Goal: Information Seeking & Learning: Find specific fact

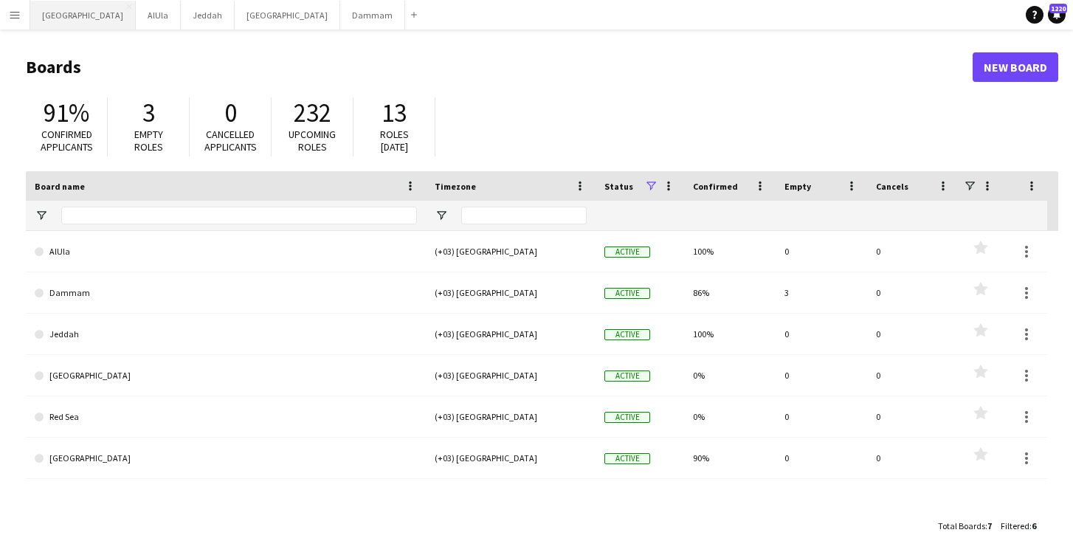
click at [51, 17] on button "Riyadh Close" at bounding box center [83, 15] width 106 height 29
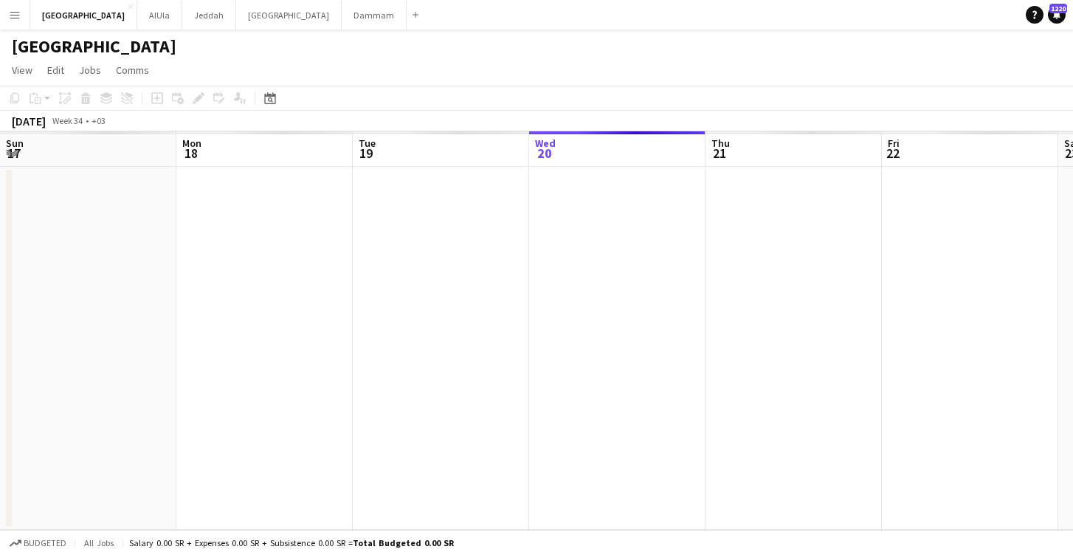
scroll to position [0, 353]
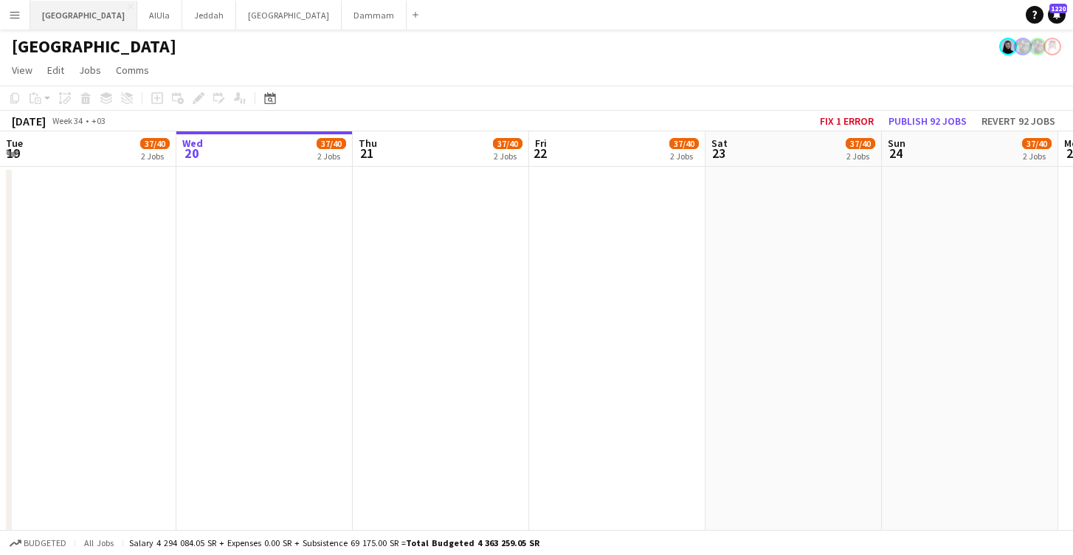
click at [53, 16] on button "Riyadh Close" at bounding box center [83, 15] width 107 height 29
click at [8, 20] on button "Menu" at bounding box center [15, 15] width 30 height 30
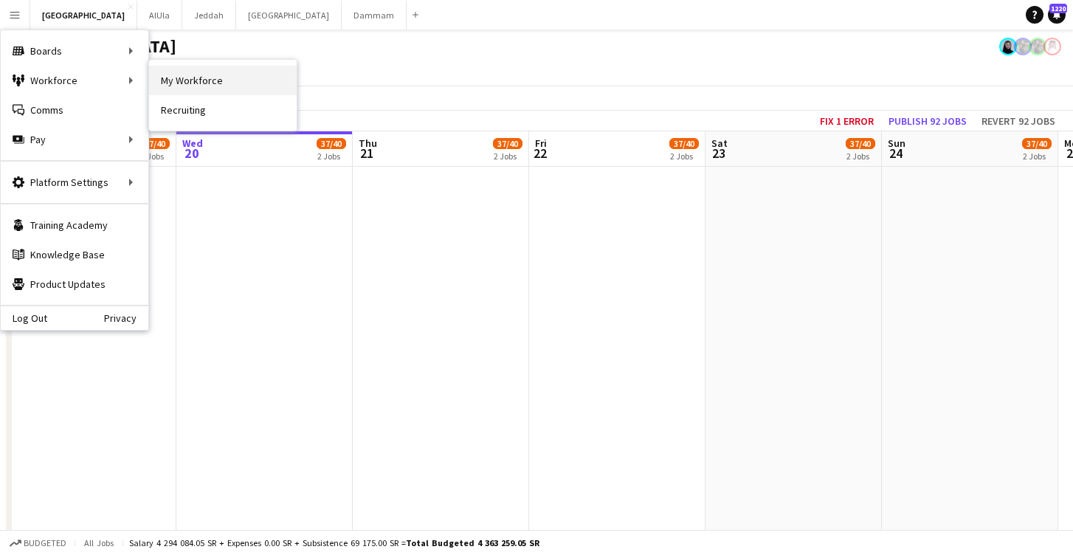
click at [162, 81] on link "My Workforce" at bounding box center [223, 81] width 148 height 30
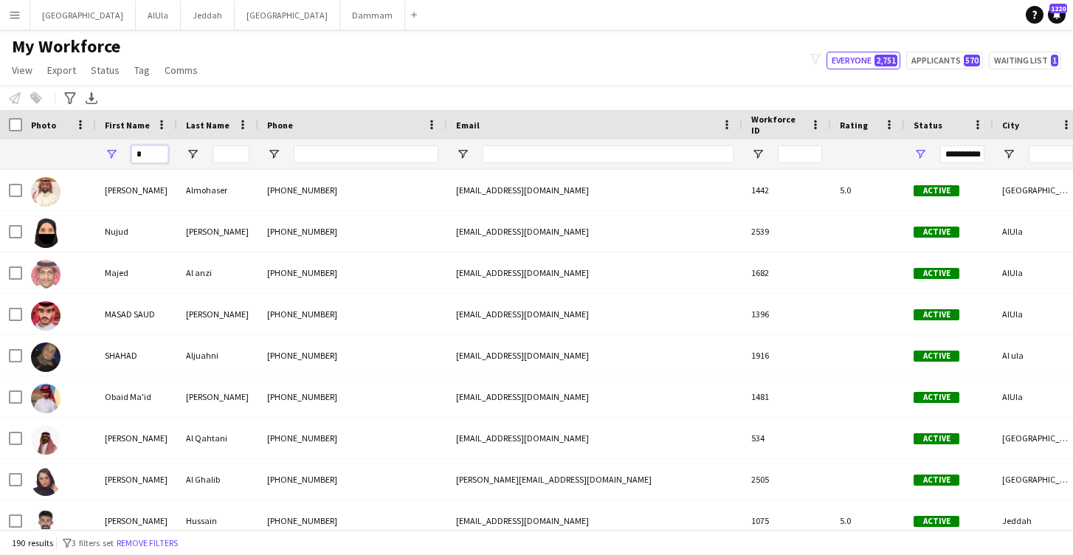
click at [152, 159] on input "First Name Filter Input" at bounding box center [149, 154] width 37 height 18
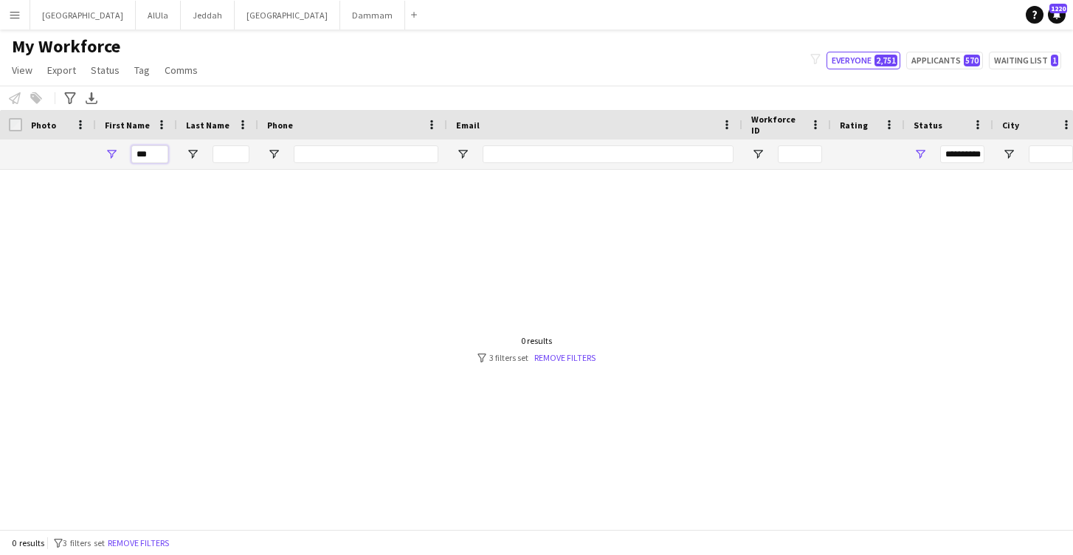
type input "*"
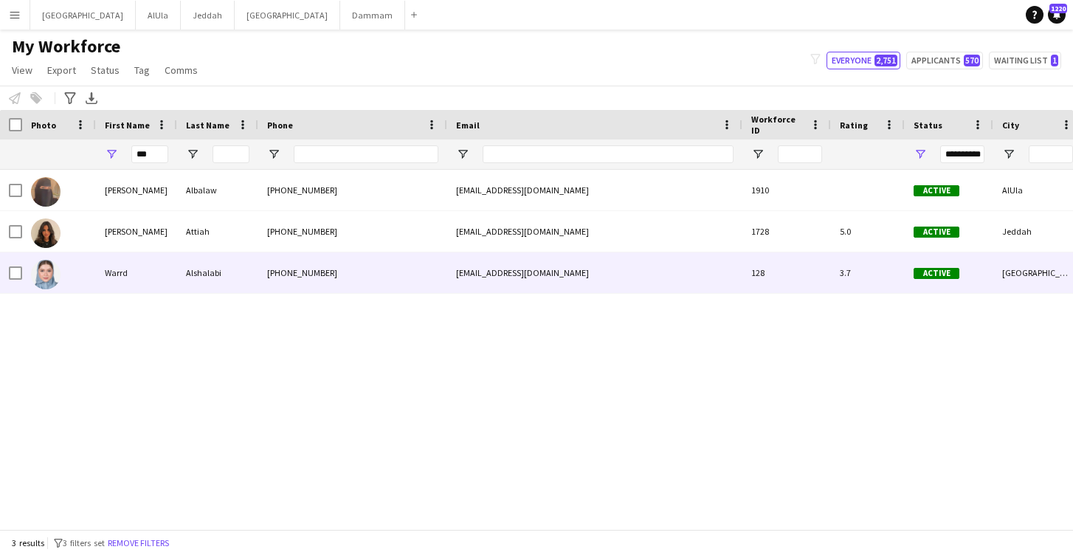
click at [112, 274] on div "Warrd" at bounding box center [136, 272] width 81 height 41
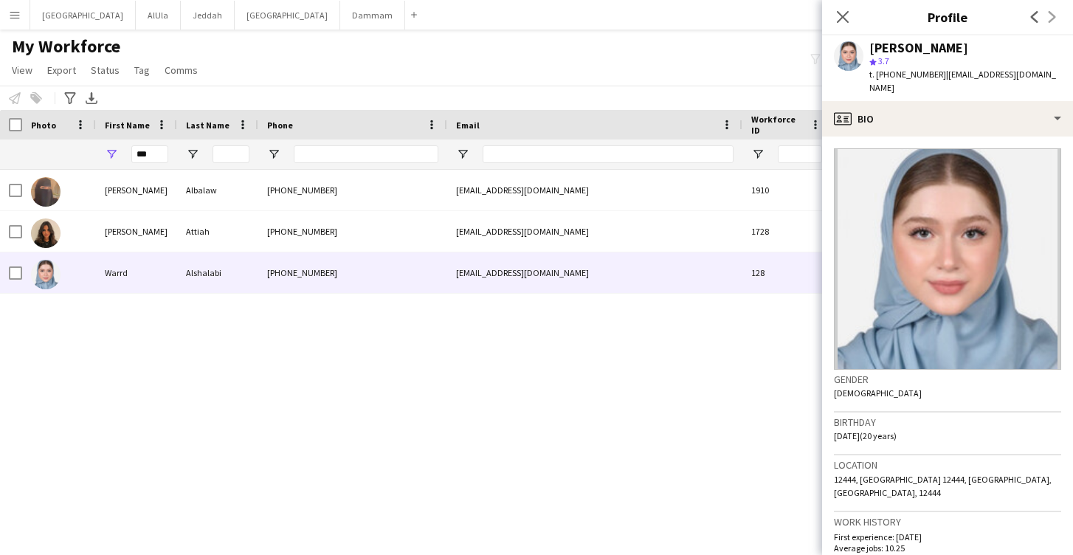
click at [757, 419] on div "[PERSON_NAME] [PHONE_NUMBER] [EMAIL_ADDRESS][DOMAIN_NAME] 1910 Active AlUla [DA…" at bounding box center [536, 349] width 1073 height 359
drag, startPoint x: 154, startPoint y: 156, endPoint x: 58, endPoint y: 151, distance: 96.1
click at [58, 151] on div "**********" at bounding box center [822, 155] width 1644 height 30
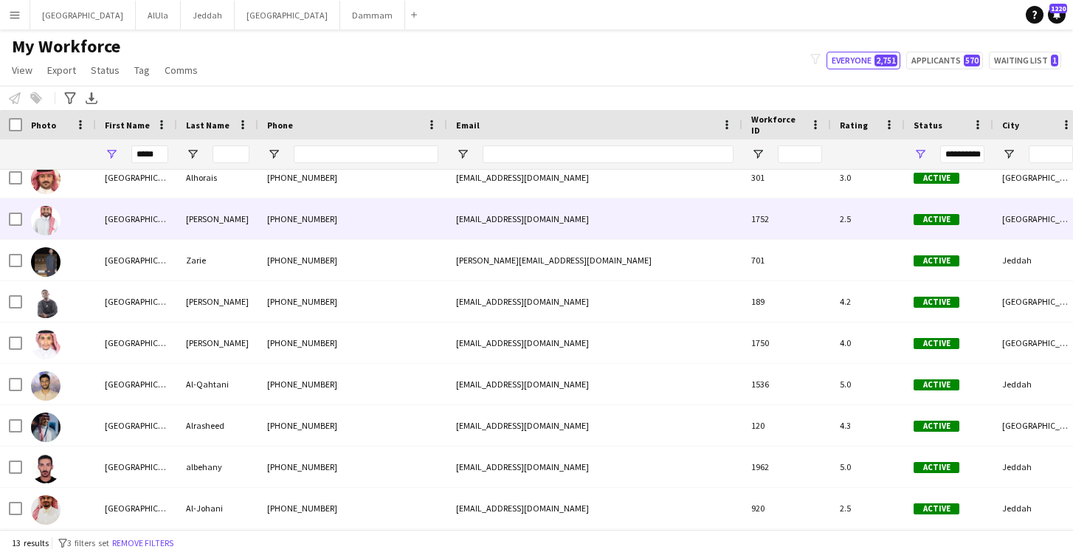
click at [155, 413] on div "[GEOGRAPHIC_DATA]" at bounding box center [136, 425] width 81 height 41
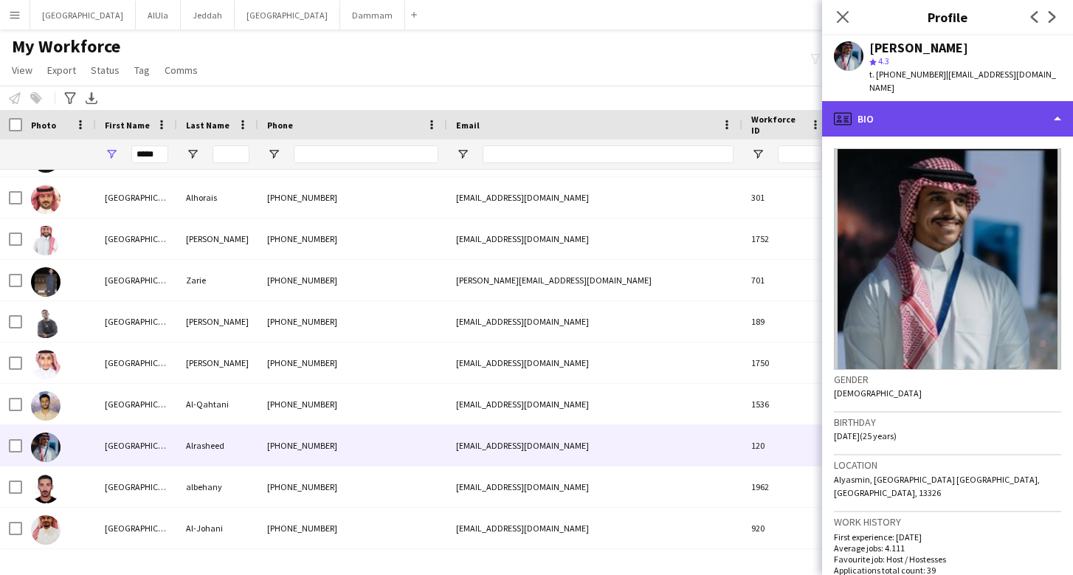
click at [911, 101] on div "profile Bio" at bounding box center [947, 118] width 251 height 35
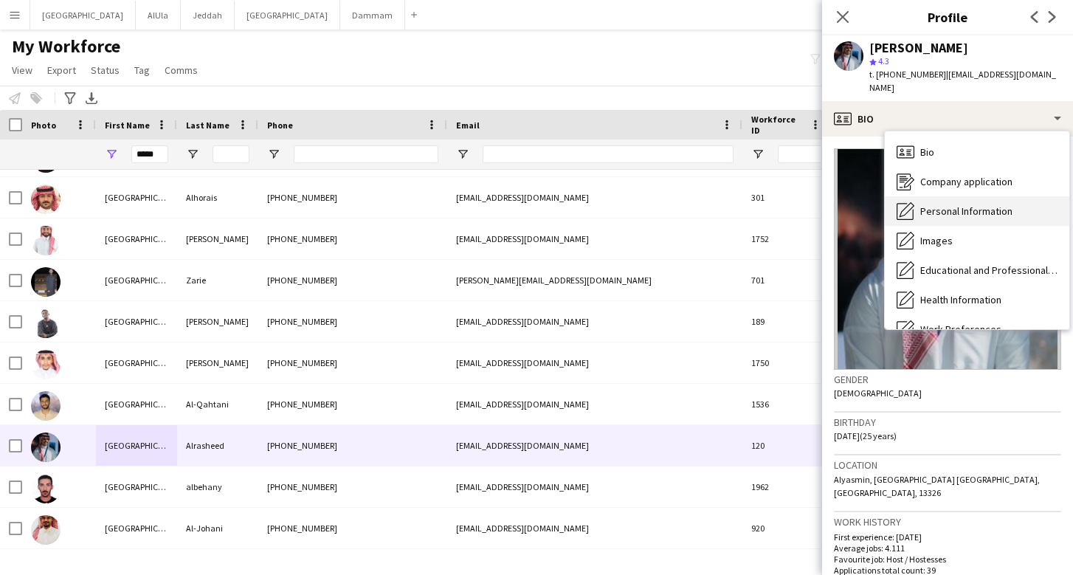
click at [914, 204] on icon "Personal Information" at bounding box center [906, 211] width 18 height 18
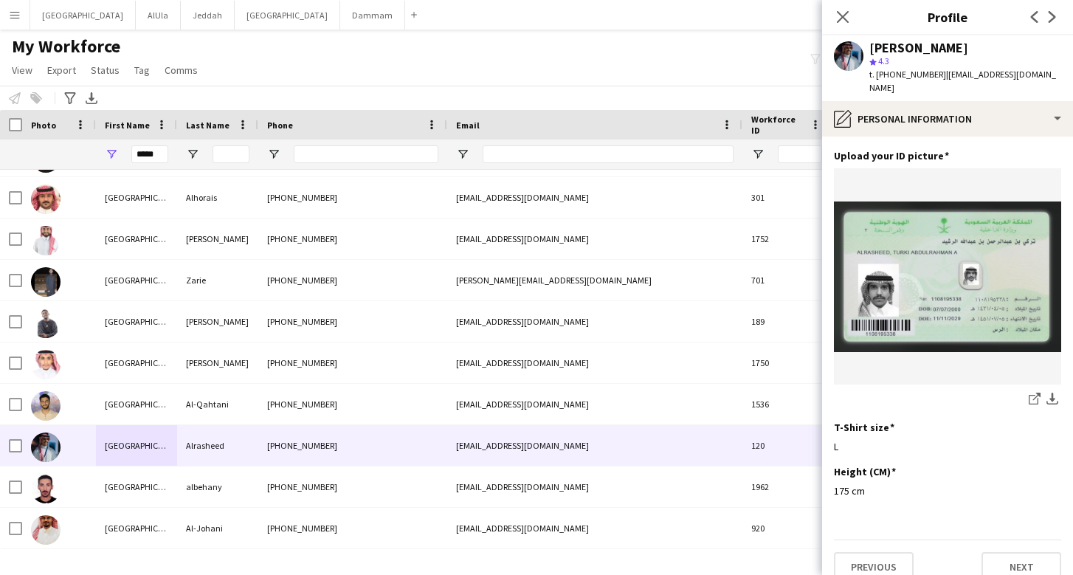
scroll to position [711, 0]
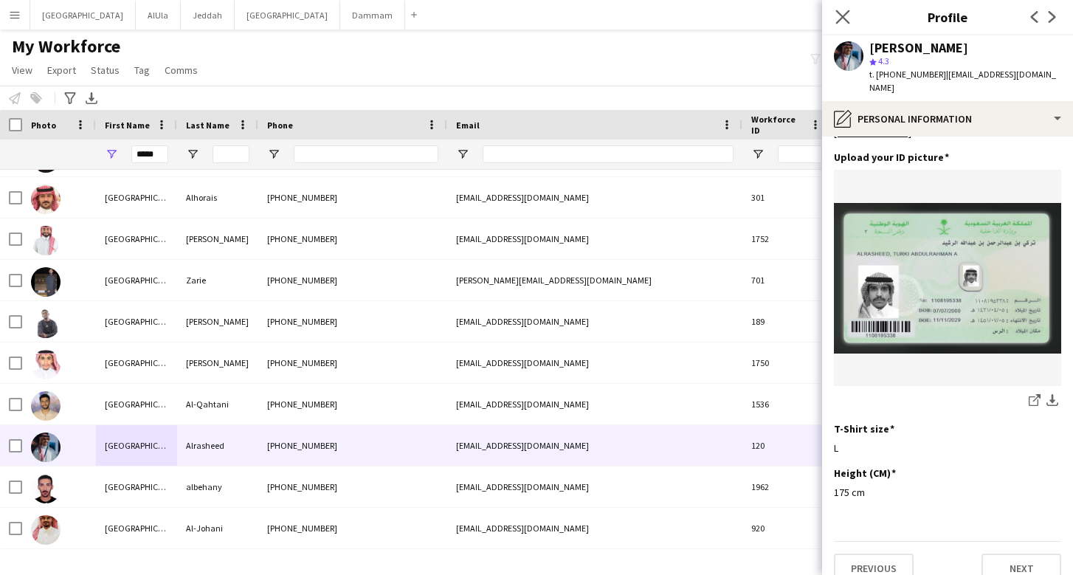
click at [842, 10] on app-icon "Close pop-in" at bounding box center [843, 17] width 21 height 21
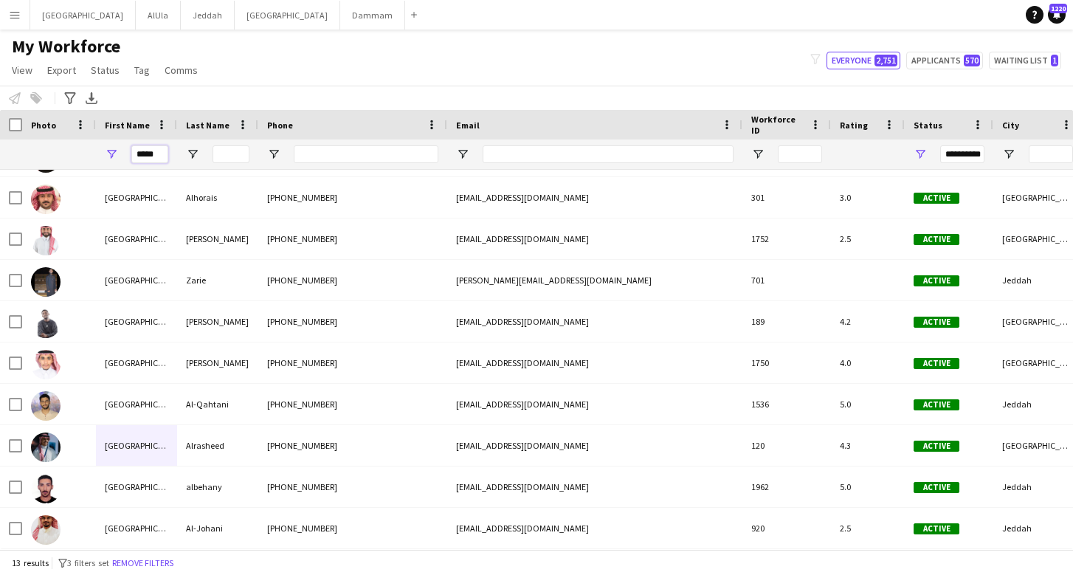
click at [147, 154] on input "*****" at bounding box center [149, 154] width 37 height 18
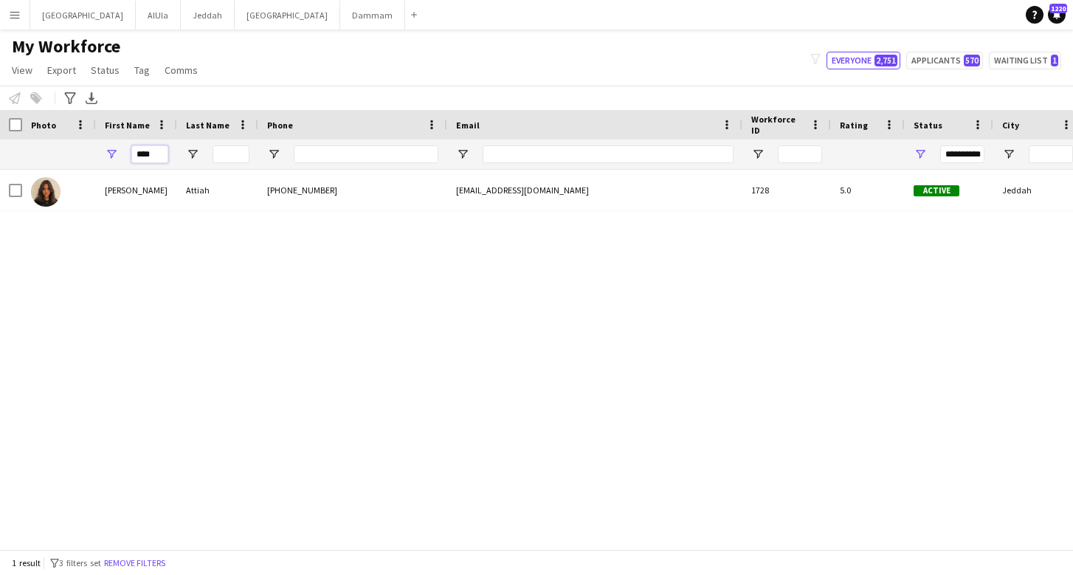
scroll to position [0, 0]
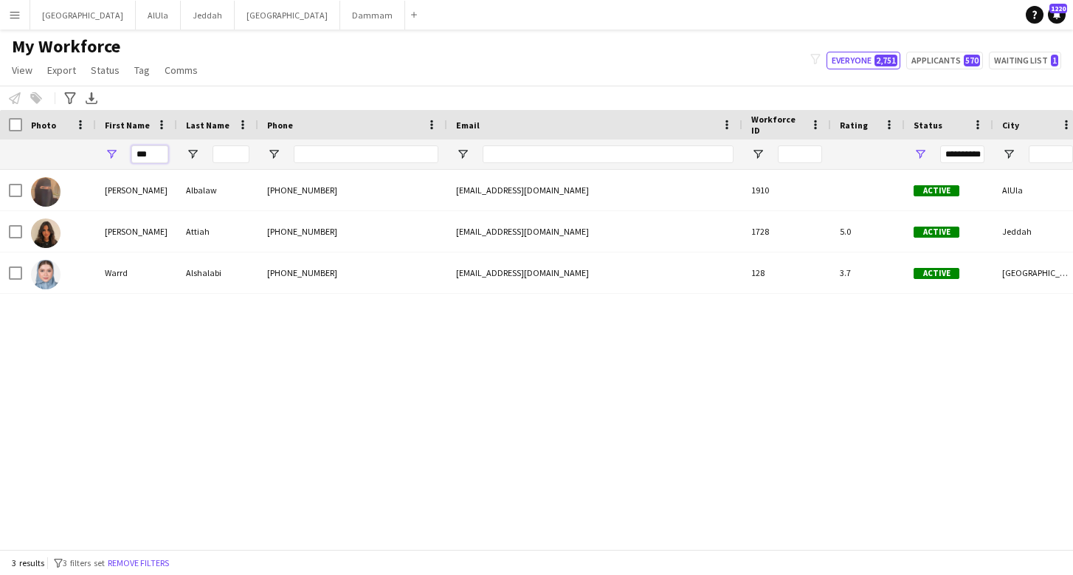
type input "***"
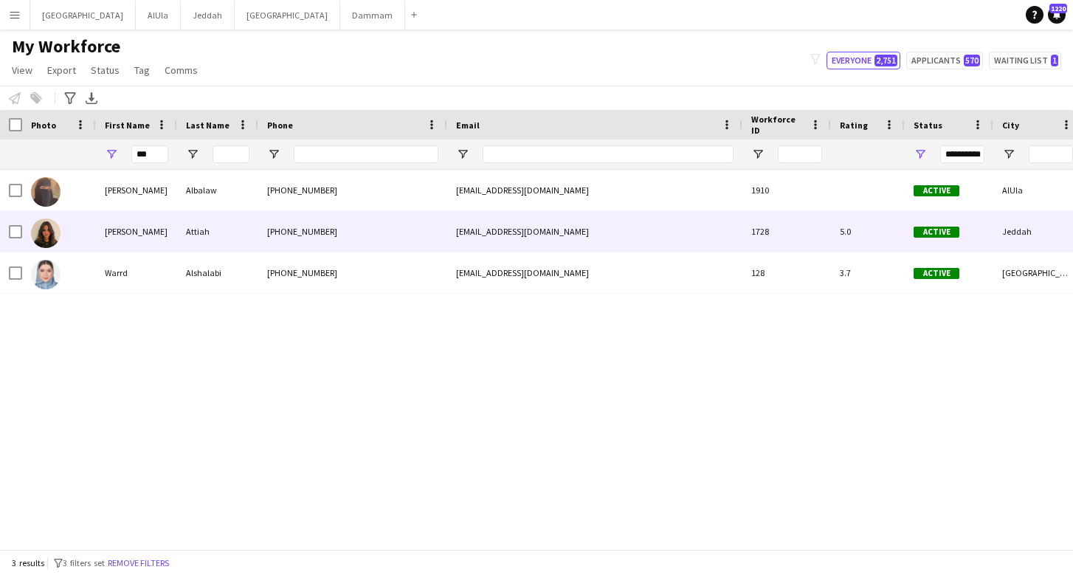
click at [128, 250] on div "[PERSON_NAME]" at bounding box center [136, 231] width 81 height 41
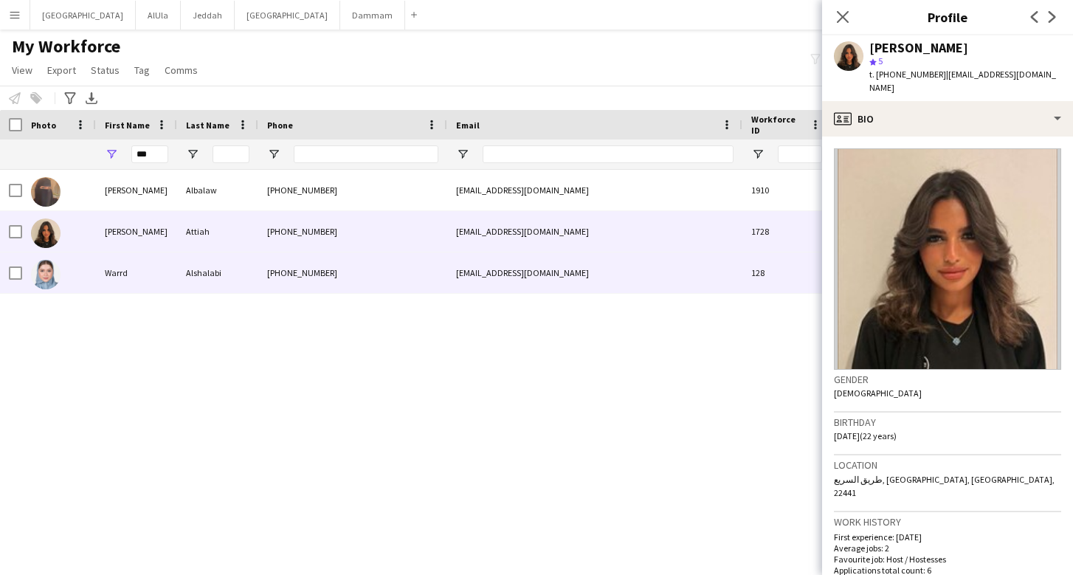
click at [137, 284] on div "Warrd" at bounding box center [136, 272] width 81 height 41
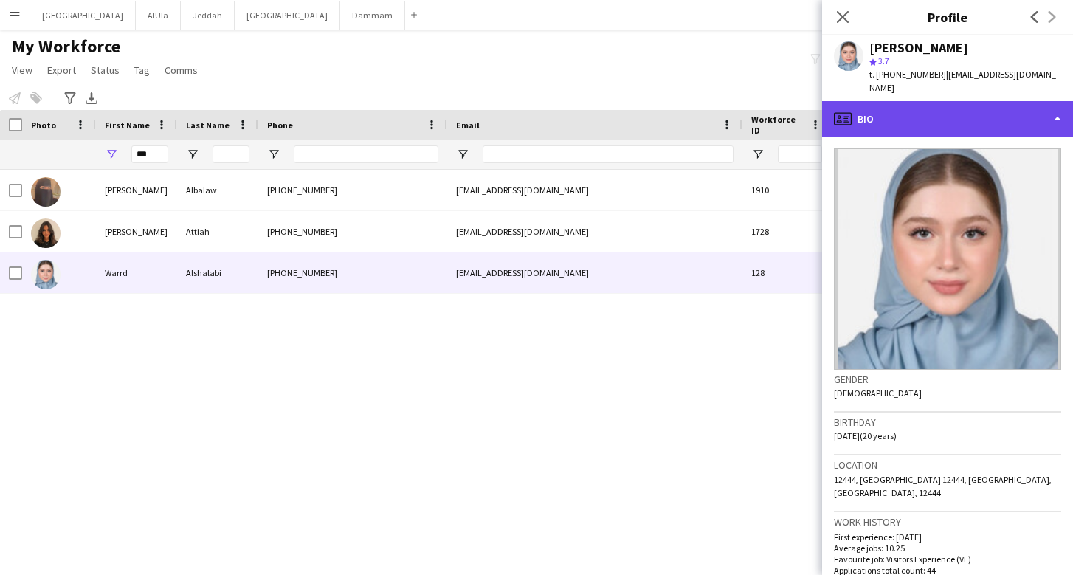
click at [933, 101] on div "profile Bio" at bounding box center [947, 118] width 251 height 35
click at [926, 111] on div "profile Bio" at bounding box center [947, 118] width 251 height 35
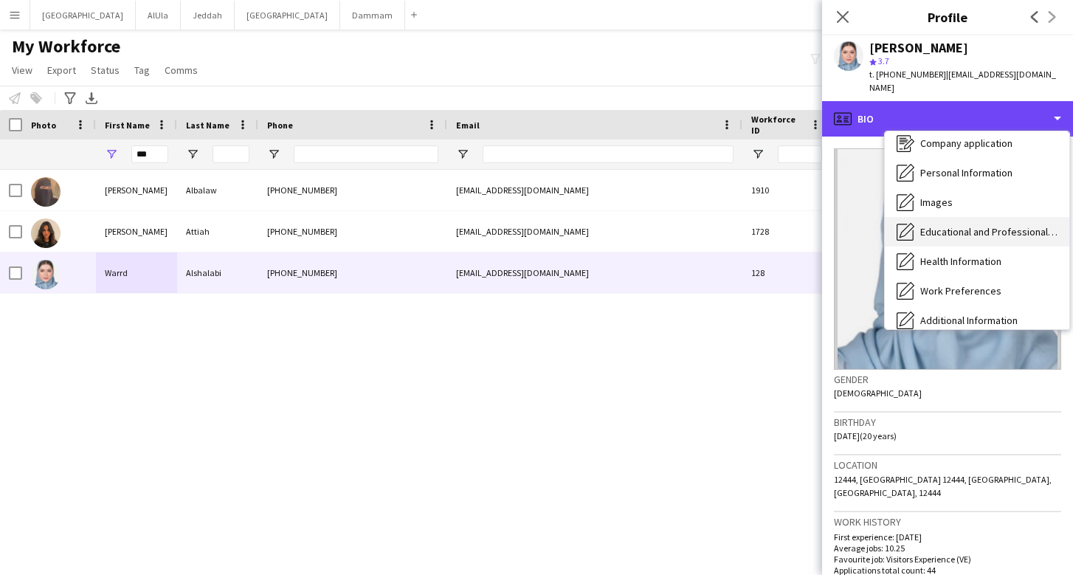
scroll to position [37, 0]
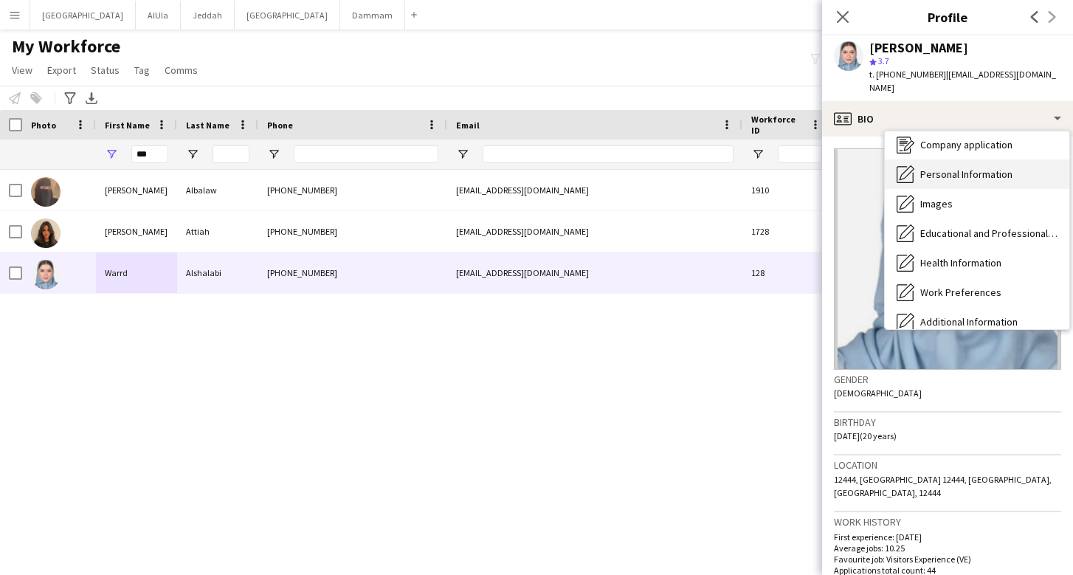
click at [954, 168] on span "Personal Information" at bounding box center [966, 174] width 92 height 13
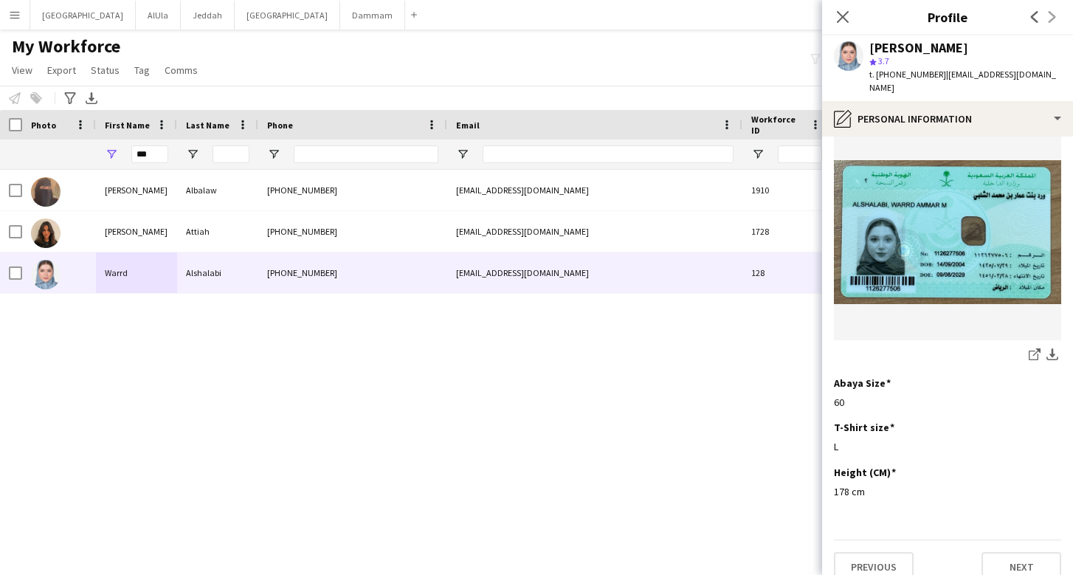
scroll to position [755, 0]
